Goal: Task Accomplishment & Management: Complete application form

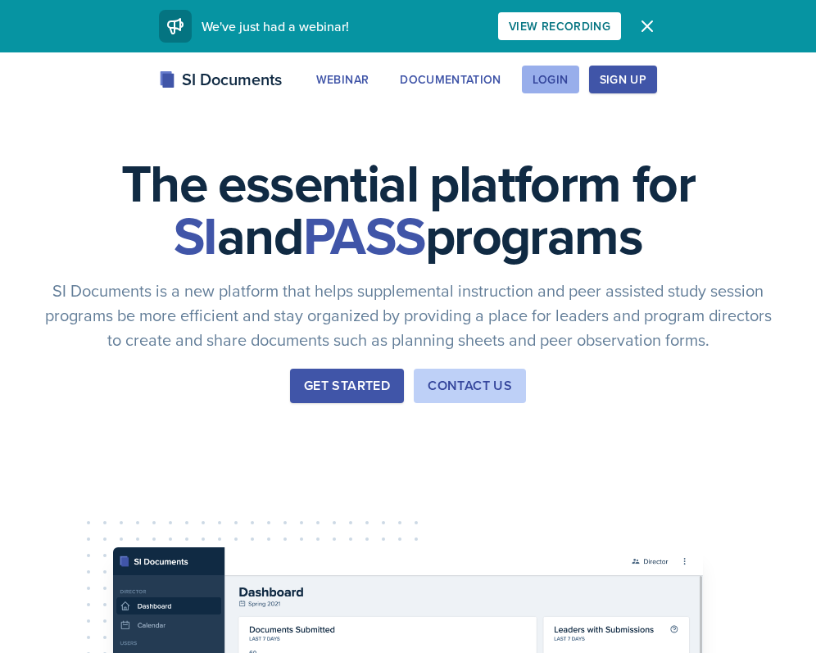
click at [548, 82] on div "Login" at bounding box center [551, 79] width 36 height 13
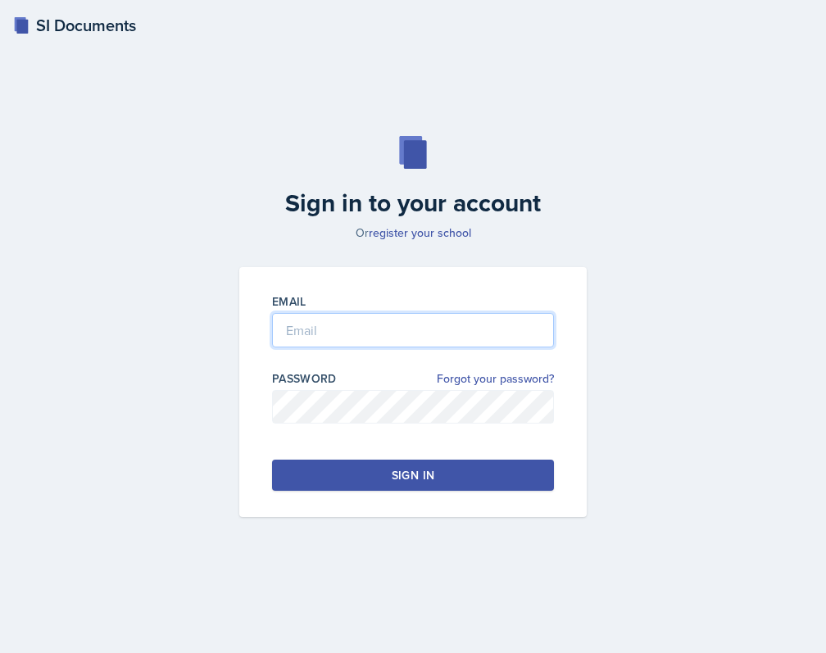
click at [364, 337] on input "email" at bounding box center [413, 330] width 282 height 34
click at [334, 335] on input "email" at bounding box center [413, 330] width 282 height 34
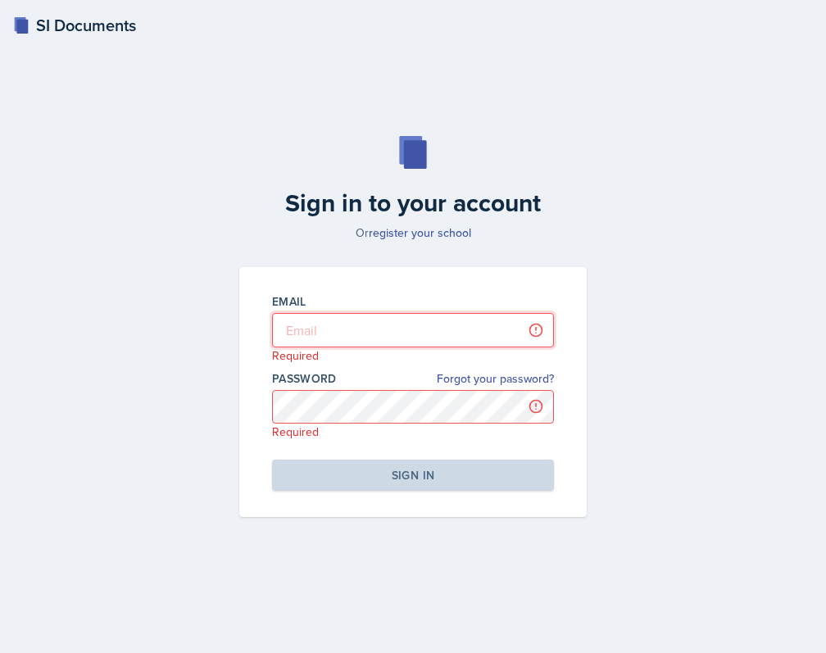
click at [318, 337] on input "email" at bounding box center [413, 330] width 282 height 34
click at [431, 235] on link "register your school" at bounding box center [420, 233] width 102 height 16
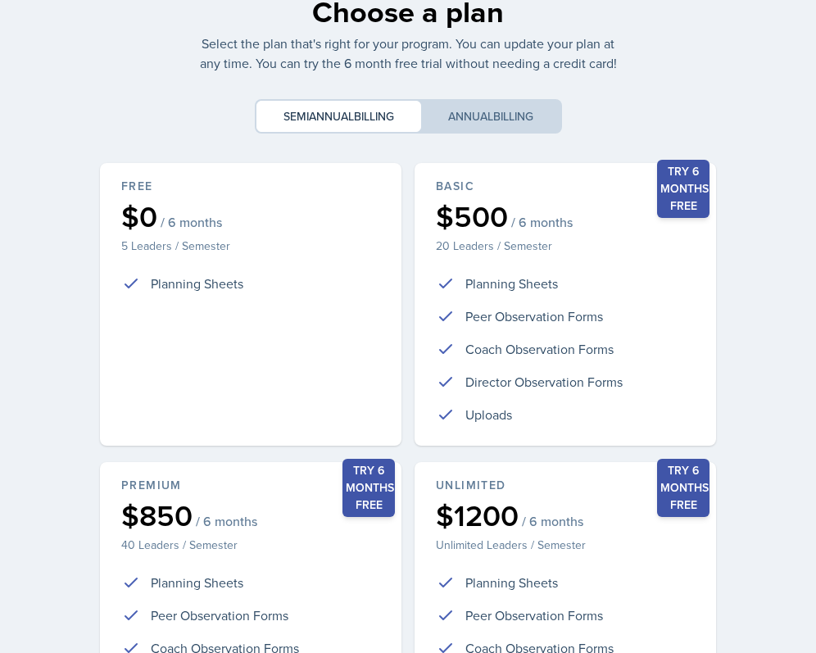
scroll to position [64, 0]
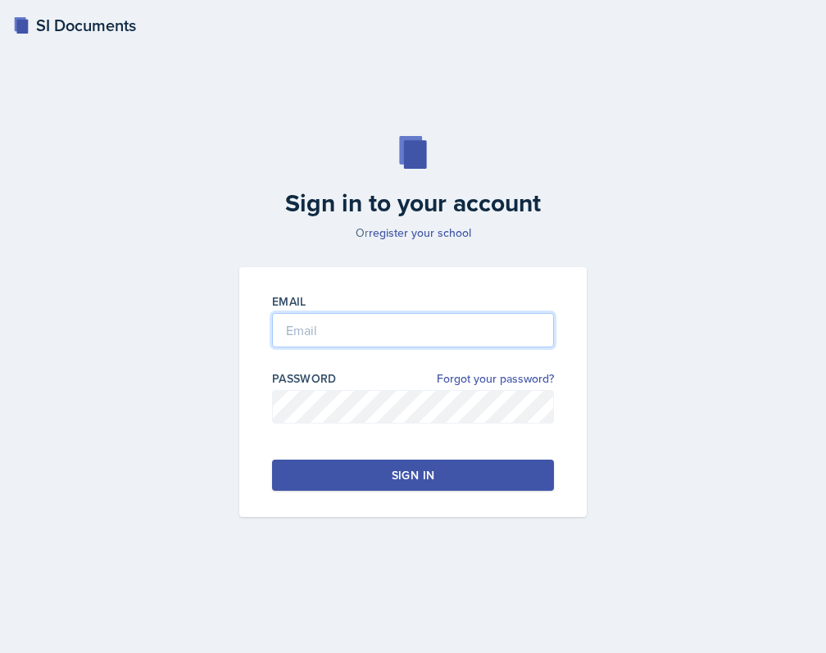
click at [397, 326] on input "email" at bounding box center [413, 330] width 282 height 34
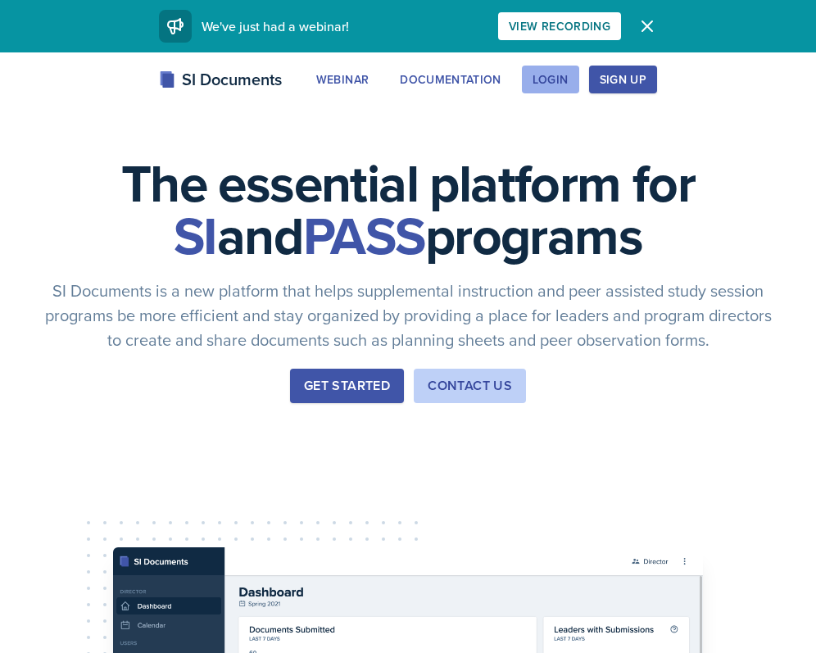
click at [558, 83] on div "Login" at bounding box center [551, 79] width 36 height 13
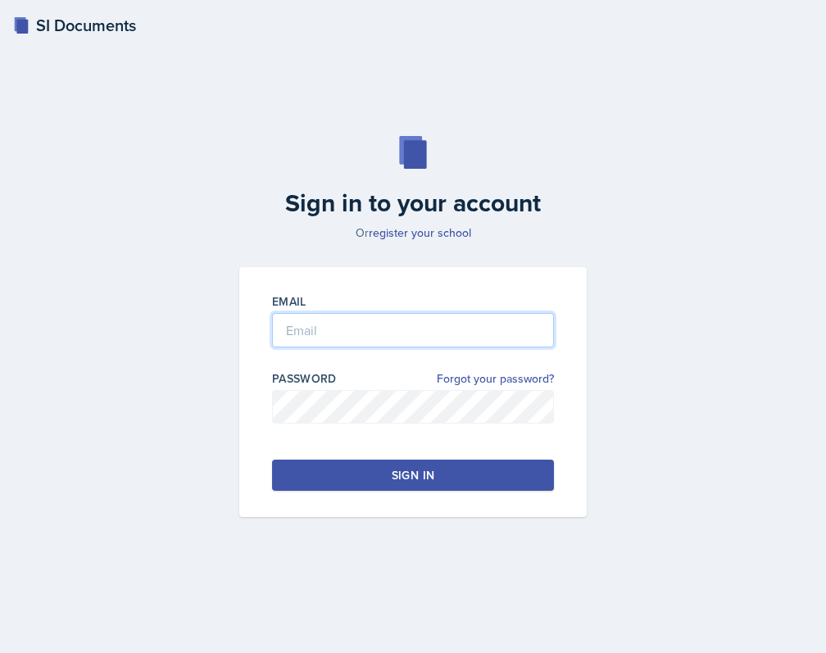
click at [361, 316] on input "email" at bounding box center [413, 330] width 282 height 34
type input "[EMAIL_ADDRESS][DOMAIN_NAME]"
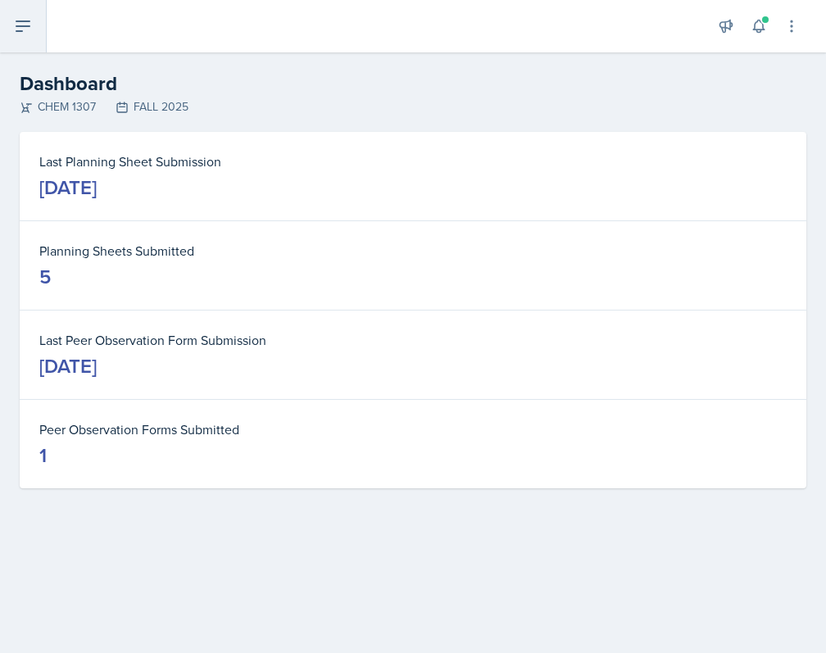
click at [10, 24] on button at bounding box center [23, 26] width 47 height 52
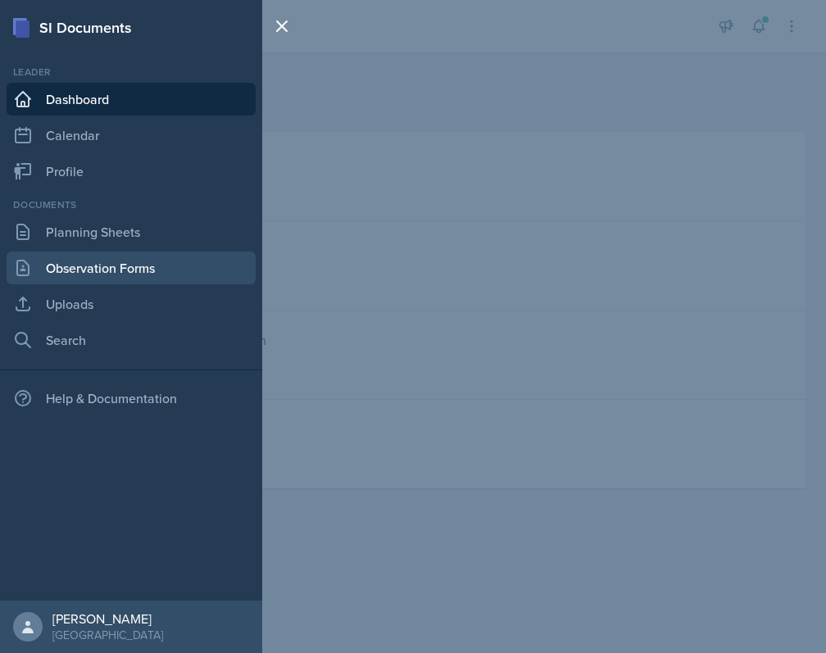
click at [146, 266] on link "Observation Forms" at bounding box center [131, 268] width 249 height 33
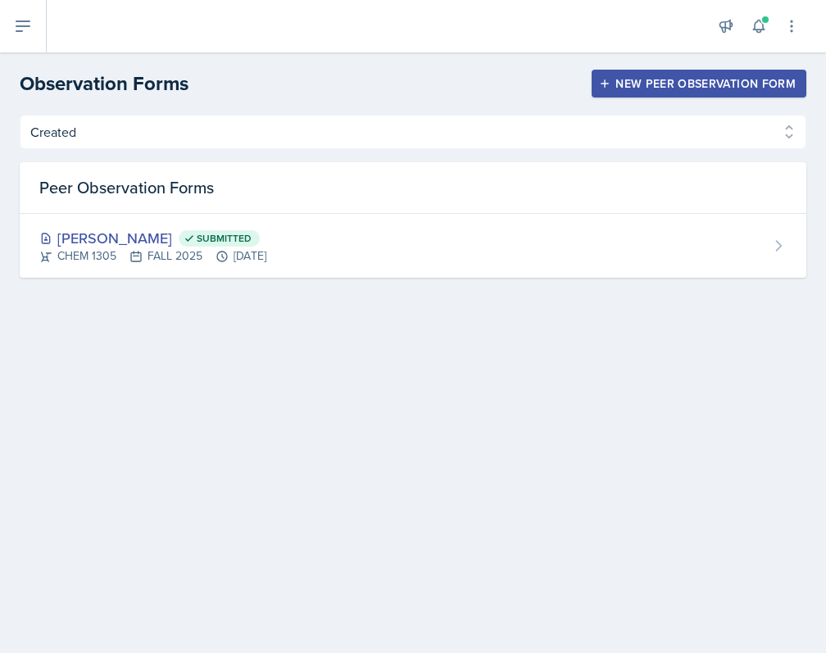
click at [628, 86] on div "New Peer Observation Form" at bounding box center [698, 83] width 193 height 13
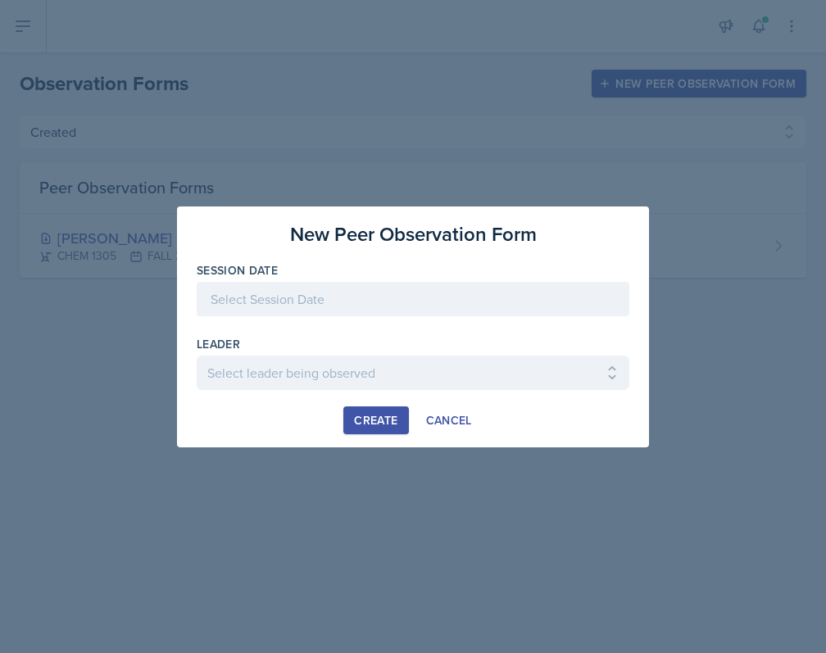
click at [379, 291] on div at bounding box center [413, 299] width 433 height 34
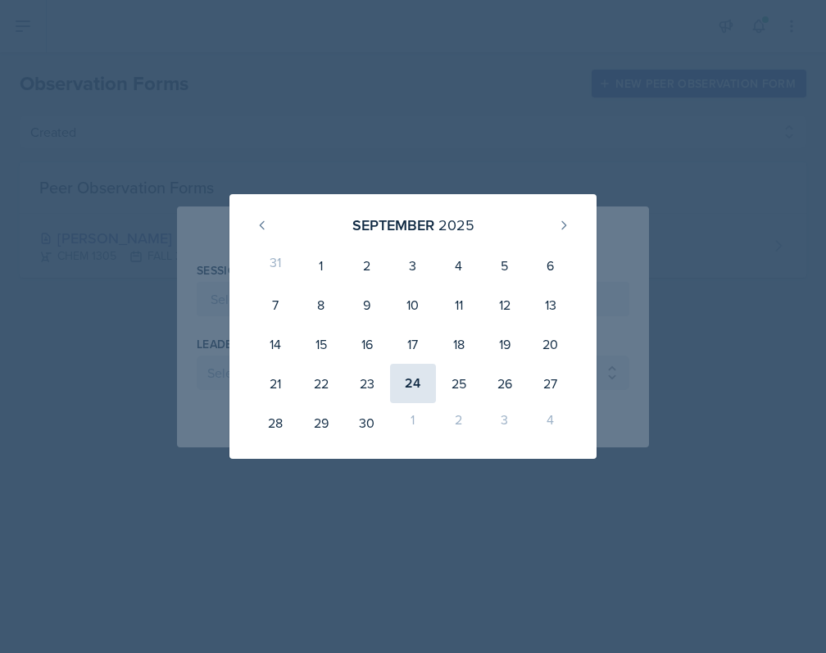
click at [413, 387] on div "24" at bounding box center [413, 383] width 46 height 39
type input "[DATE]"
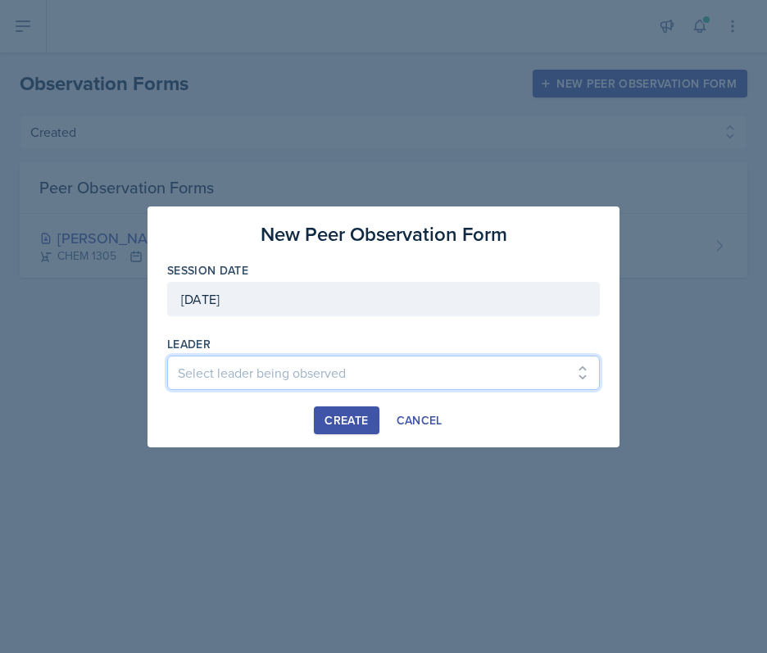
click at [306, 373] on select "Select leader being observed [PERSON_NAME] / BIOL 1301 / COP #5 - Mercury [PERS…" at bounding box center [383, 373] width 433 height 34
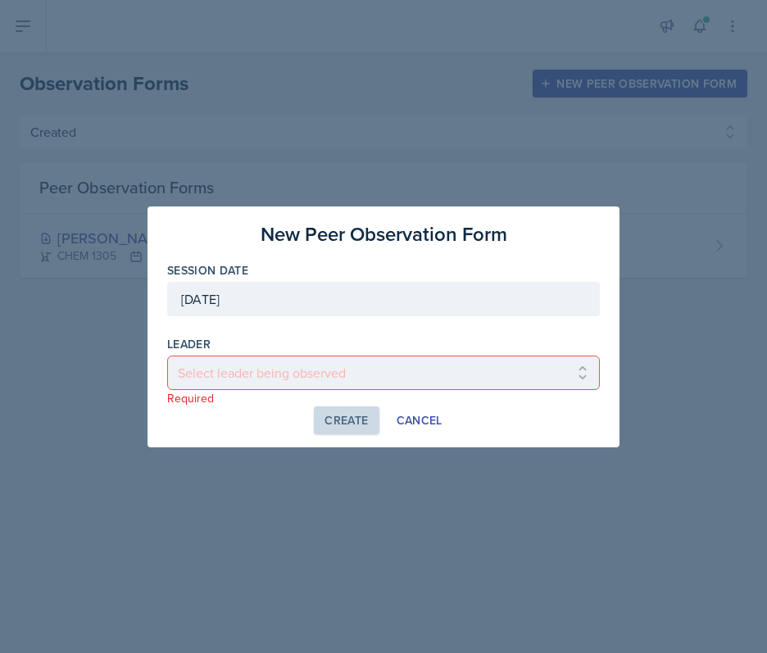
click at [92, 389] on div at bounding box center [383, 326] width 767 height 653
